Goal: Obtain resource: Obtain resource

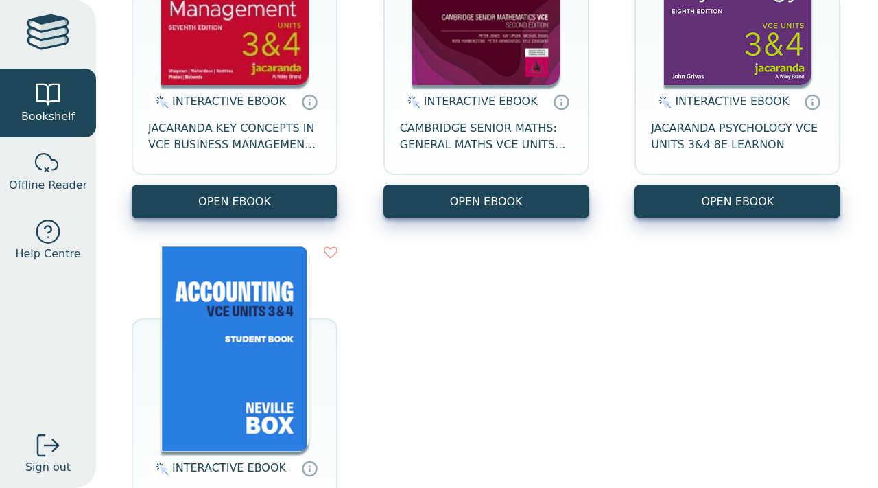
scroll to position [436, 0]
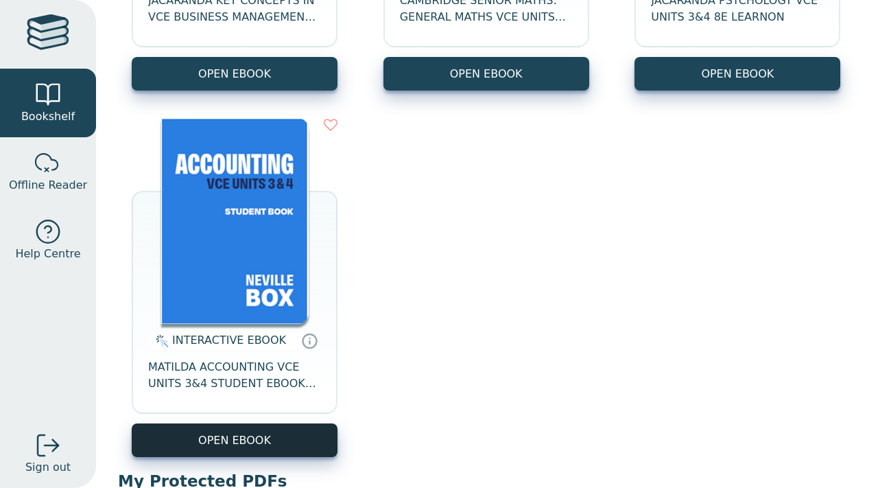
click at [301, 427] on button "OPEN EBOOK" at bounding box center [235, 440] width 206 height 34
click at [239, 447] on button "OPEN EBOOK" at bounding box center [235, 440] width 206 height 34
click at [164, 426] on button "OPEN EBOOK" at bounding box center [235, 440] width 206 height 34
click at [159, 436] on button "OPEN EBOOK" at bounding box center [235, 440] width 206 height 34
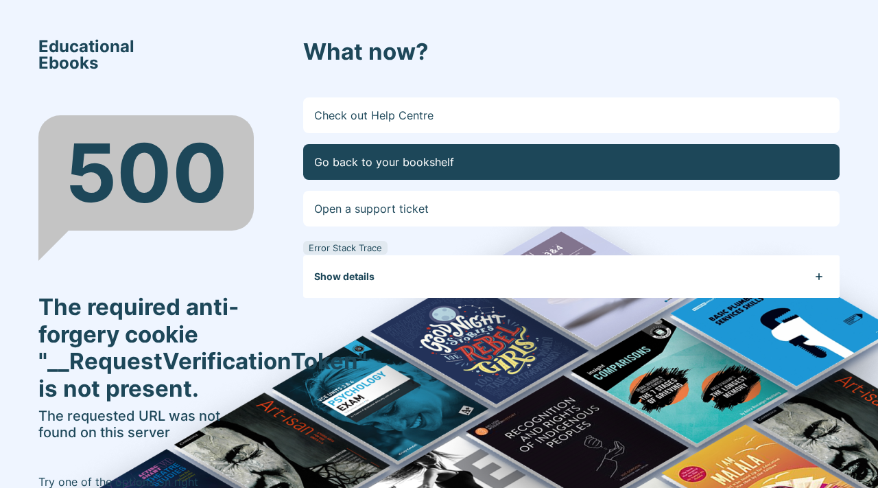
click at [394, 158] on link "Go back to your bookshelf" at bounding box center [571, 162] width 537 height 36
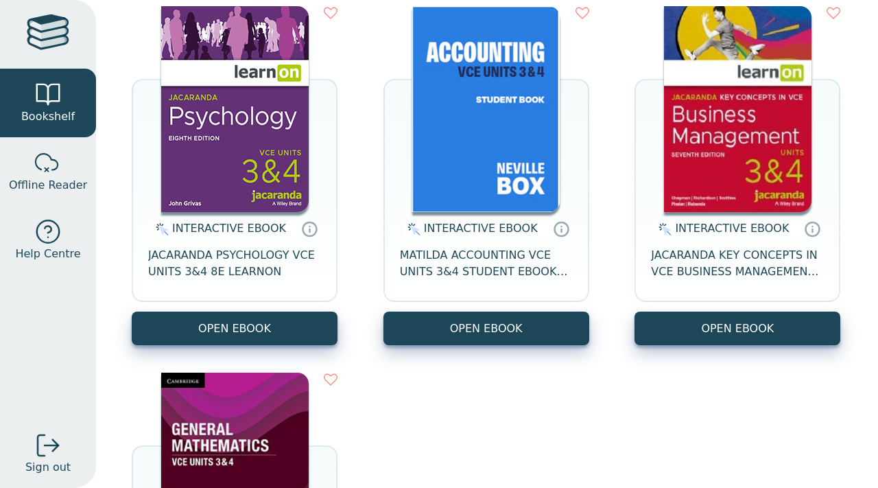
scroll to position [233, 0]
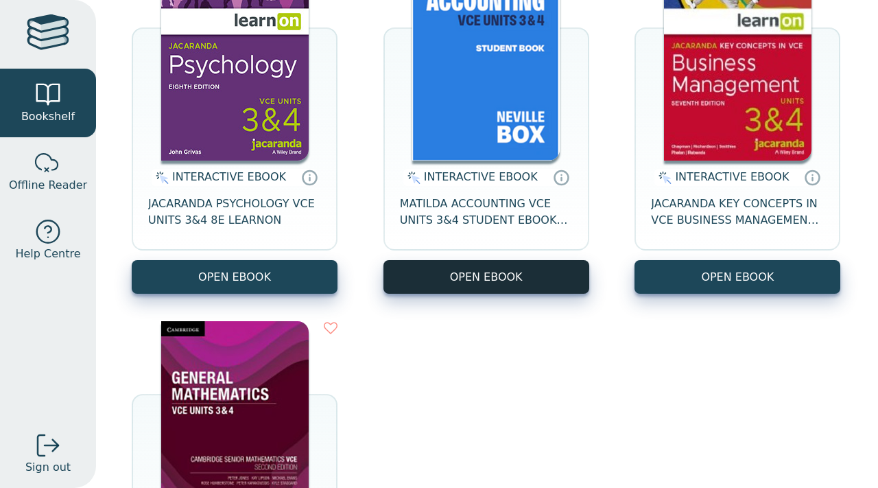
click at [469, 285] on button "OPEN EBOOK" at bounding box center [487, 277] width 206 height 34
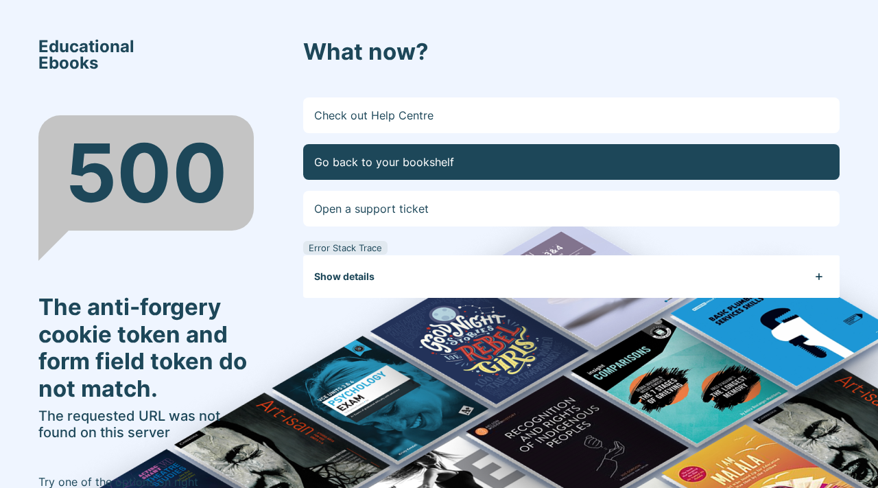
click at [402, 171] on link "Go back to your bookshelf" at bounding box center [571, 162] width 537 height 36
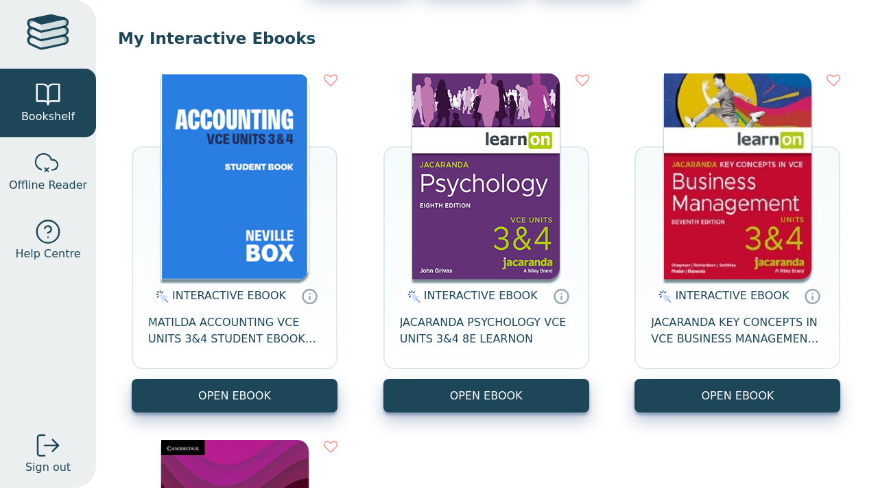
scroll to position [158, 0]
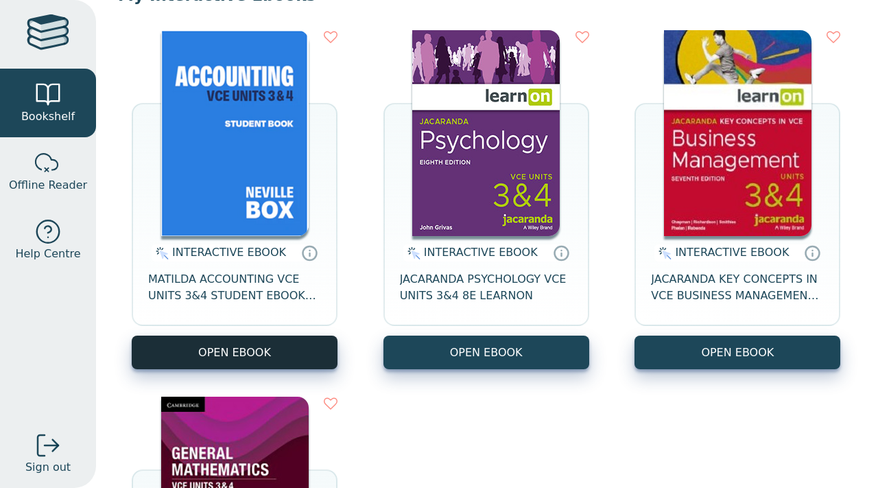
click at [257, 344] on button "OPEN EBOOK" at bounding box center [235, 353] width 206 height 34
